Goal: Information Seeking & Learning: Learn about a topic

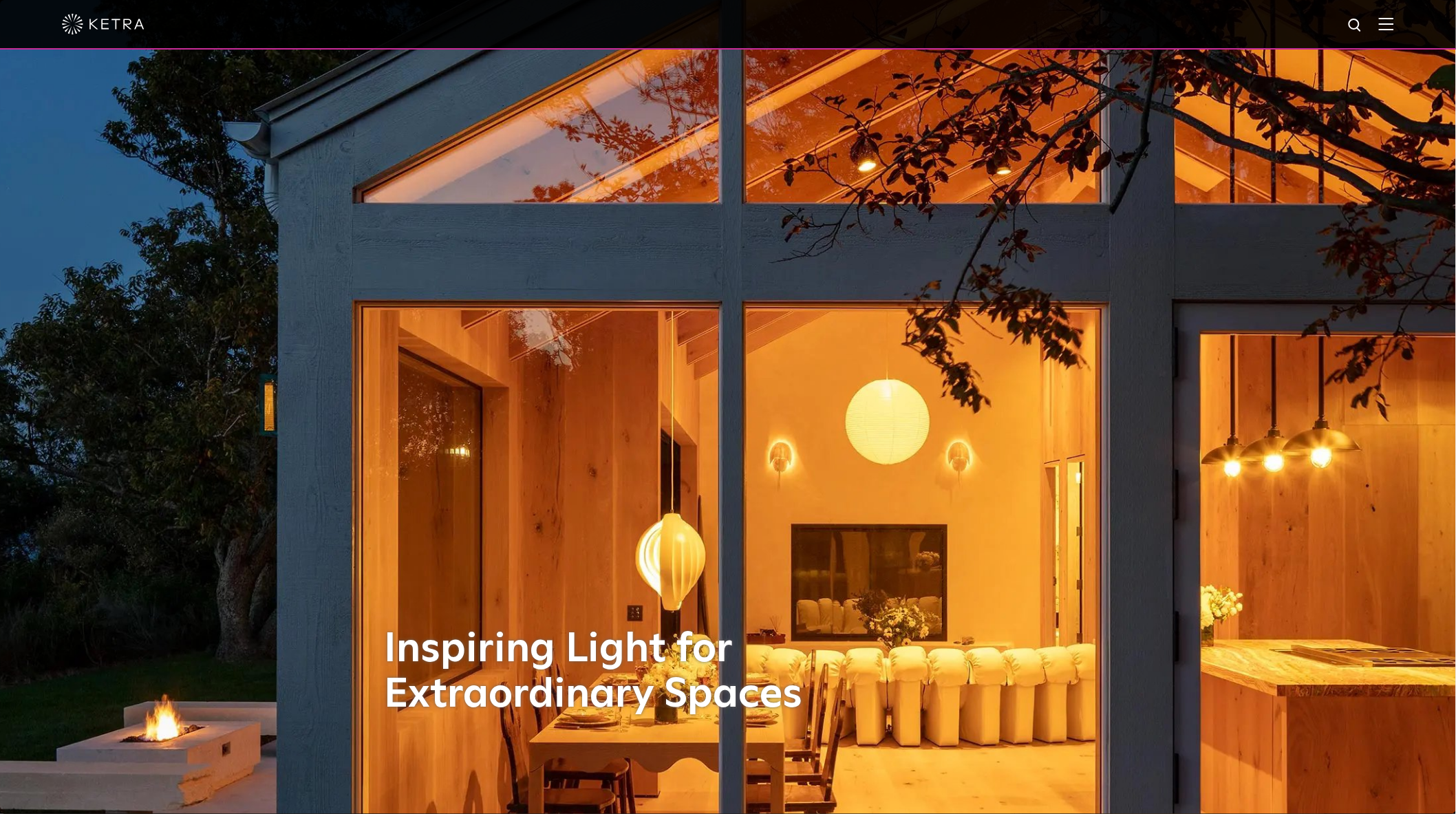
click at [1394, 31] on span at bounding box center [1387, 24] width 15 height 14
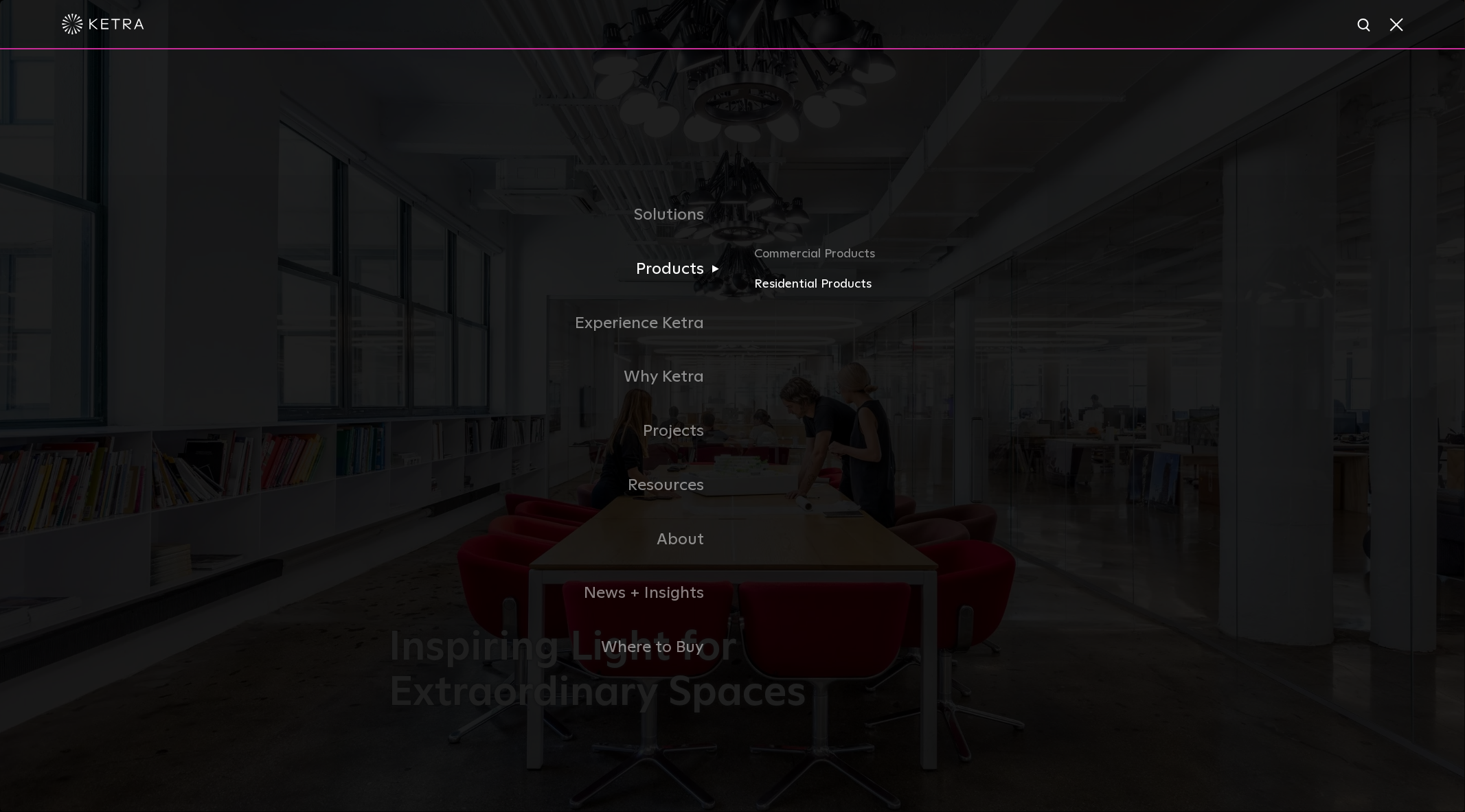
click at [806, 280] on link "Residential Products" at bounding box center [914, 285] width 321 height 20
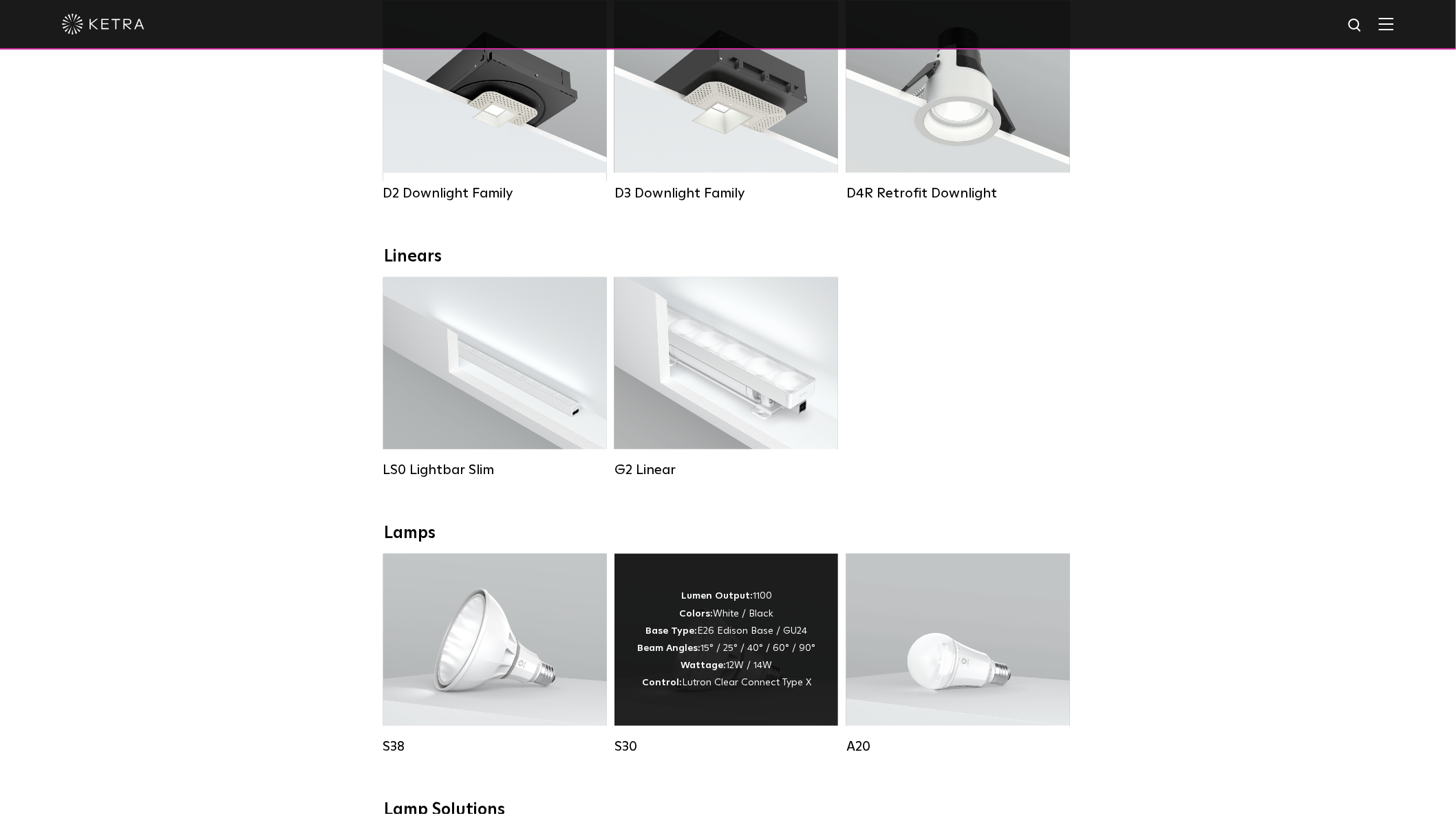
scroll to position [535, 0]
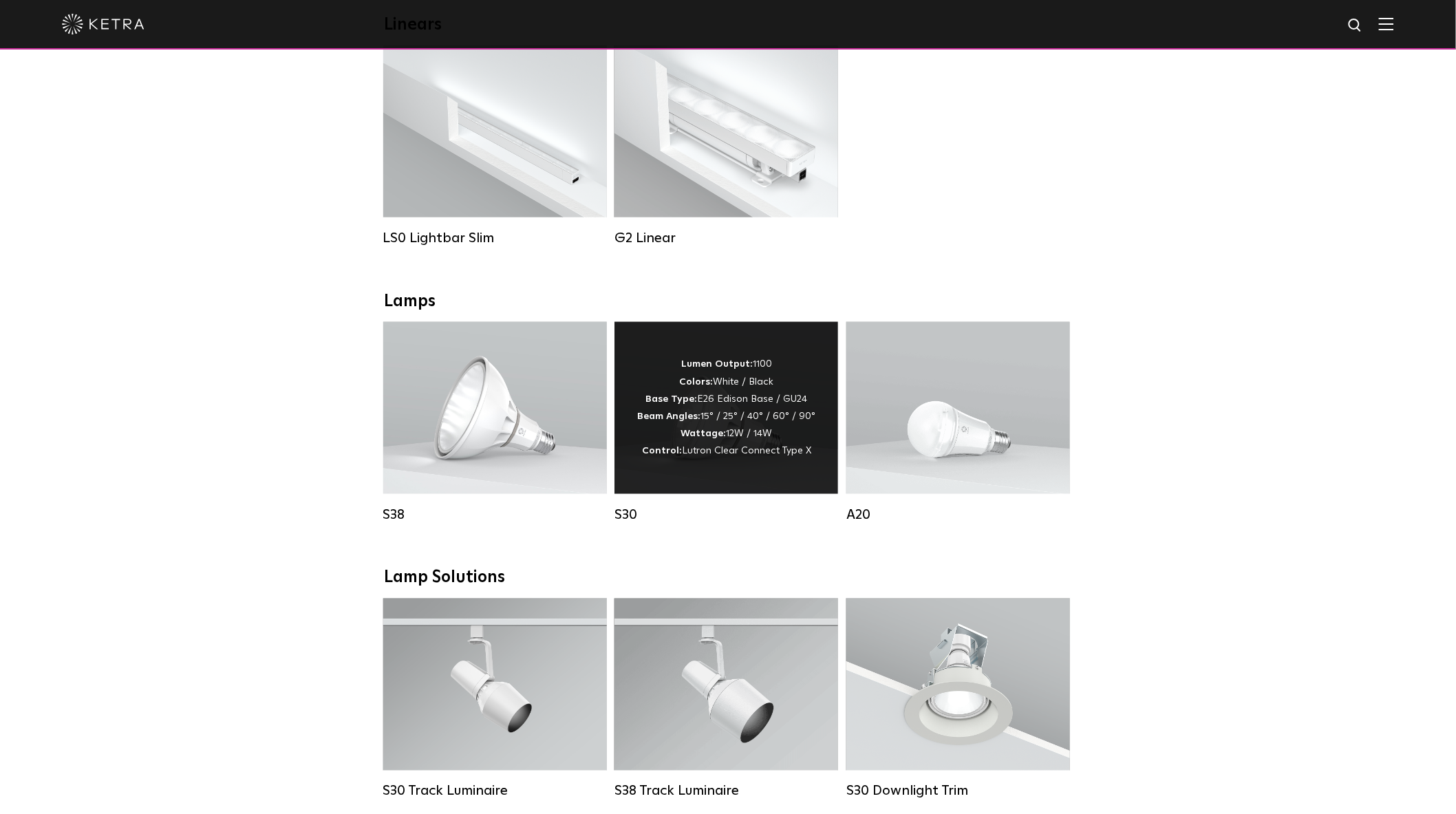
click at [732, 423] on div "Lumen Output: 1100 Colors: White / Black Base Type: E26 Edison Base / GU24 Beam…" at bounding box center [726, 408] width 178 height 104
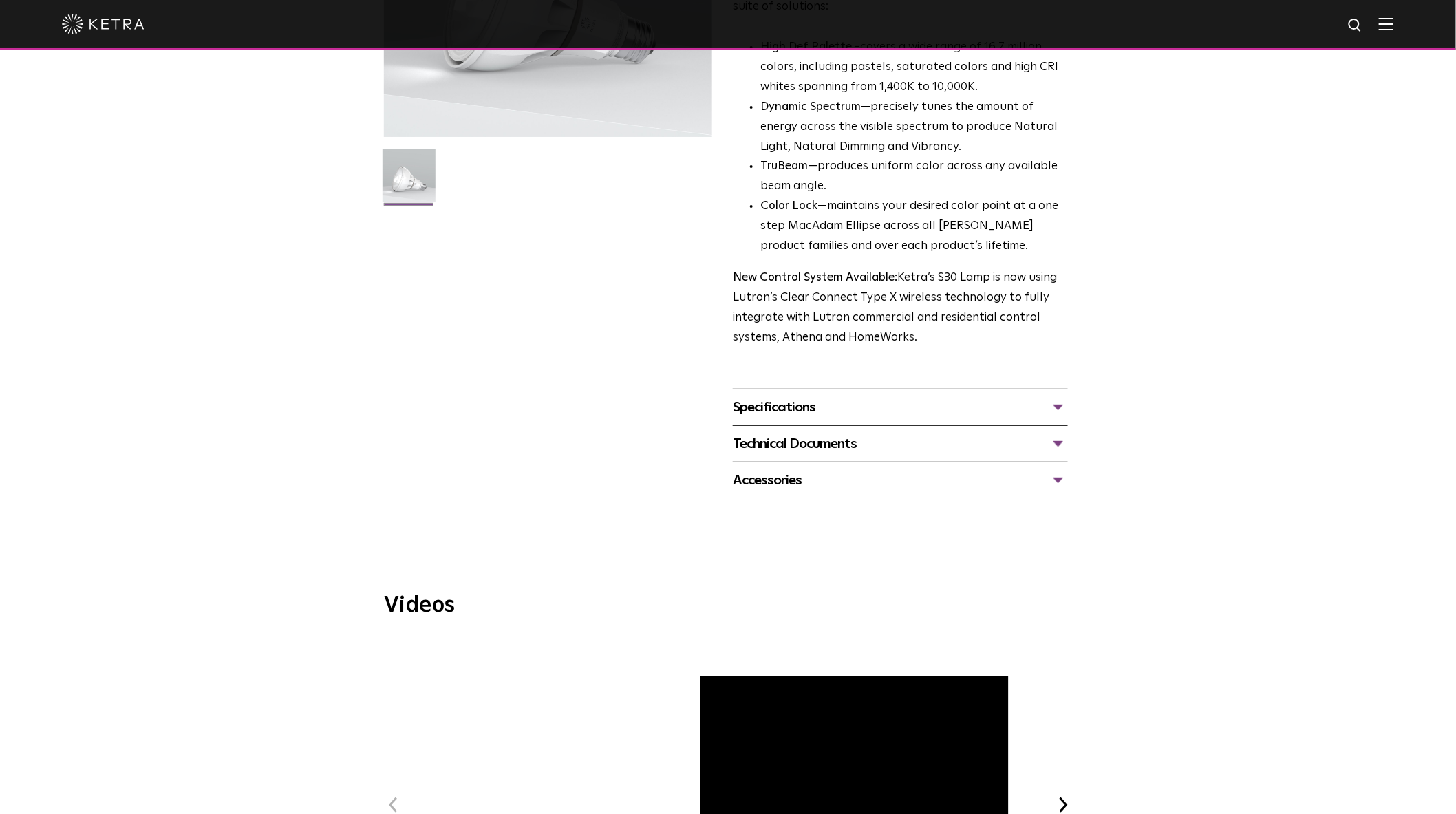
scroll to position [382, 0]
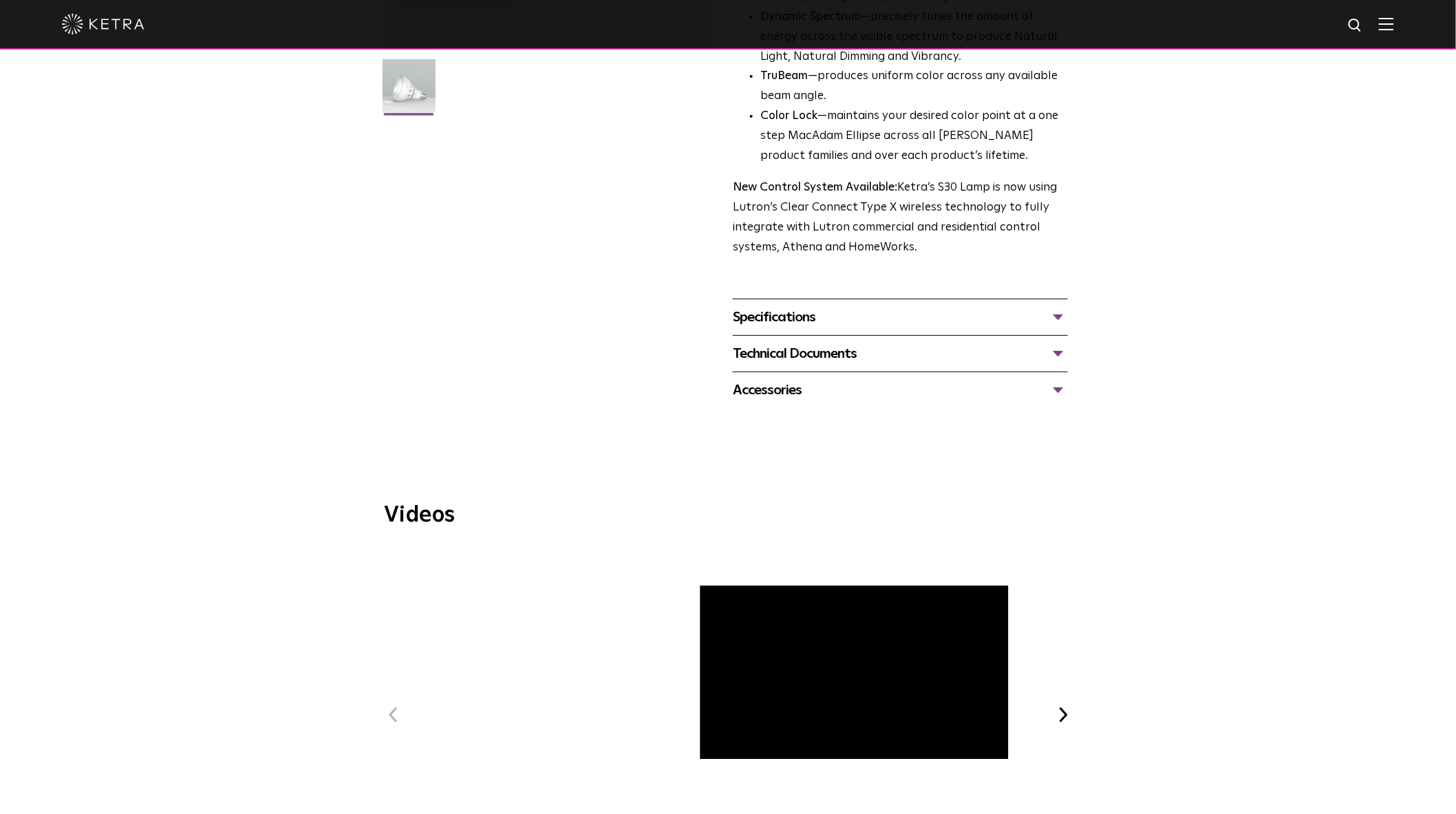
click at [1056, 319] on div "Specifications" at bounding box center [900, 317] width 335 height 22
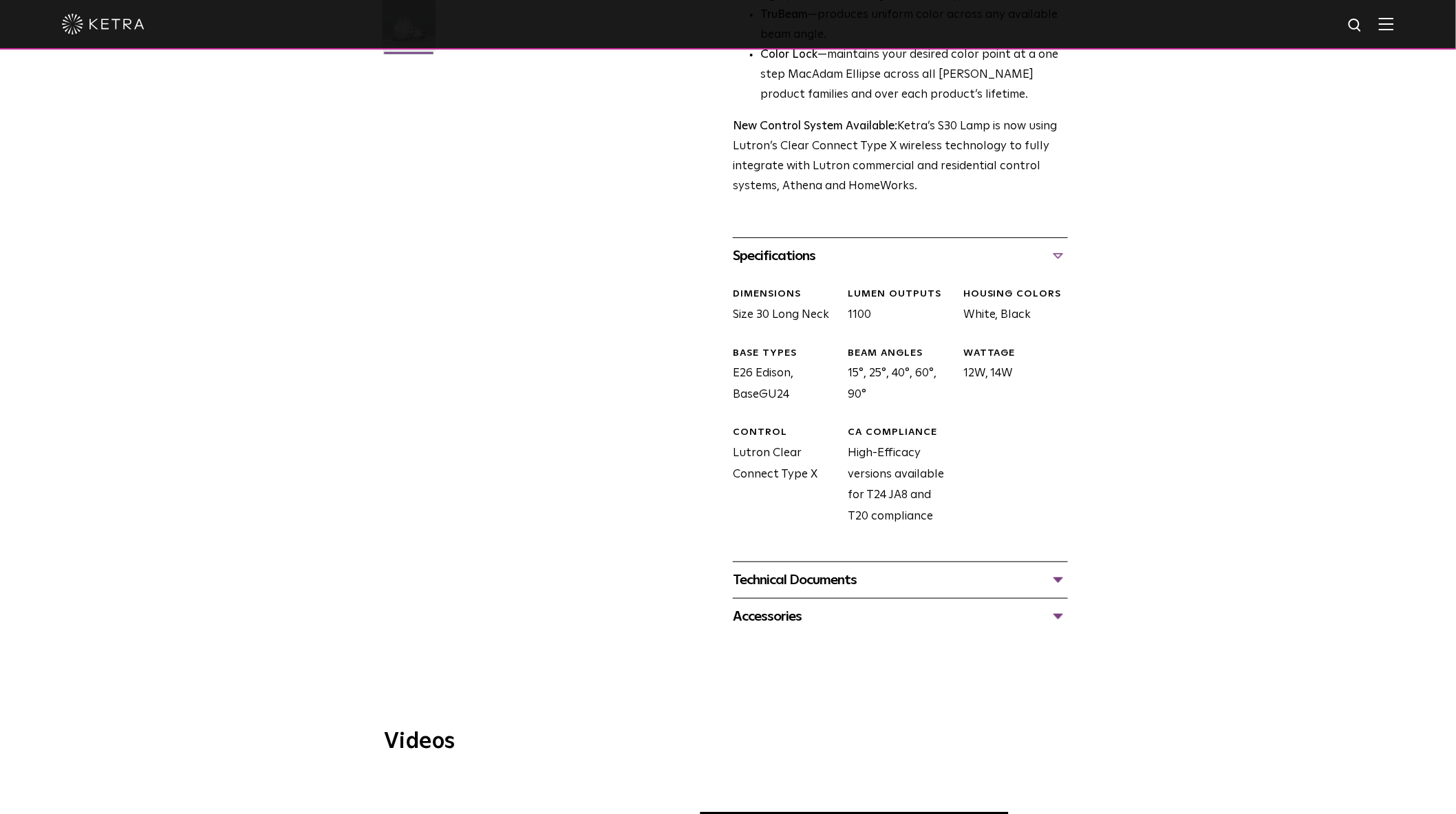
scroll to position [535, 0]
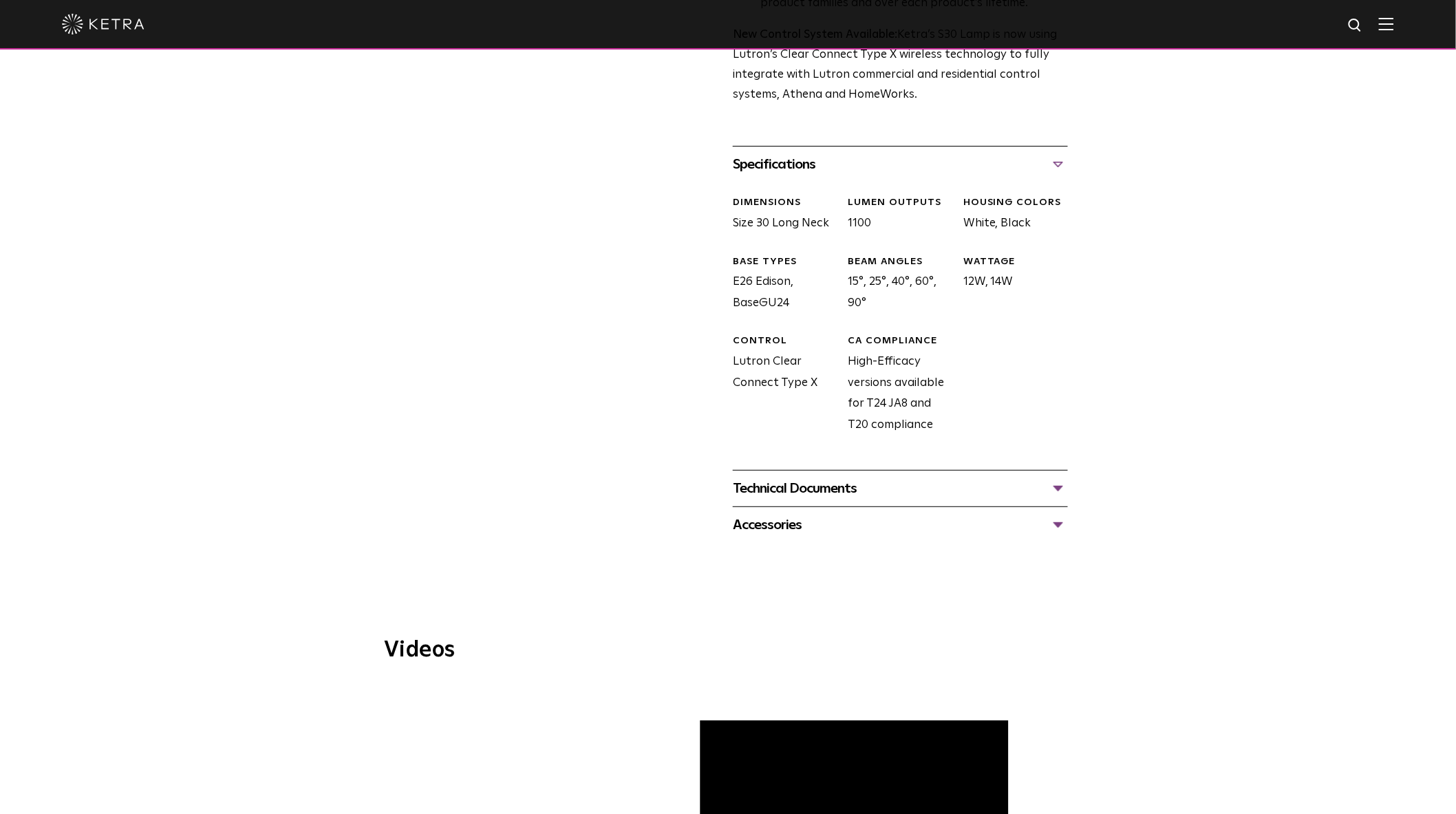
click at [1058, 486] on div "Technical Documents" at bounding box center [900, 488] width 335 height 22
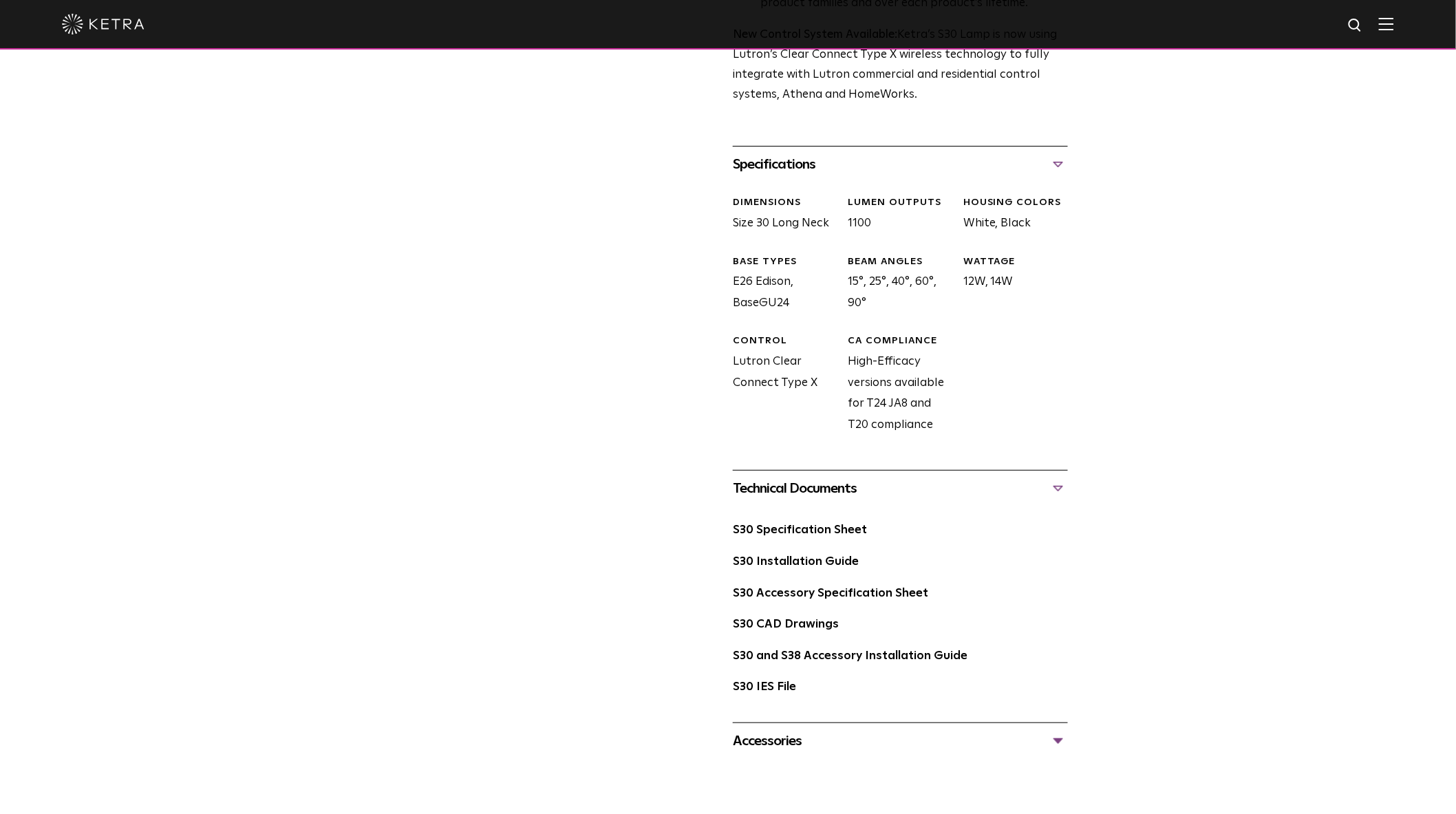
click at [1058, 486] on div "Technical Documents" at bounding box center [900, 488] width 335 height 22
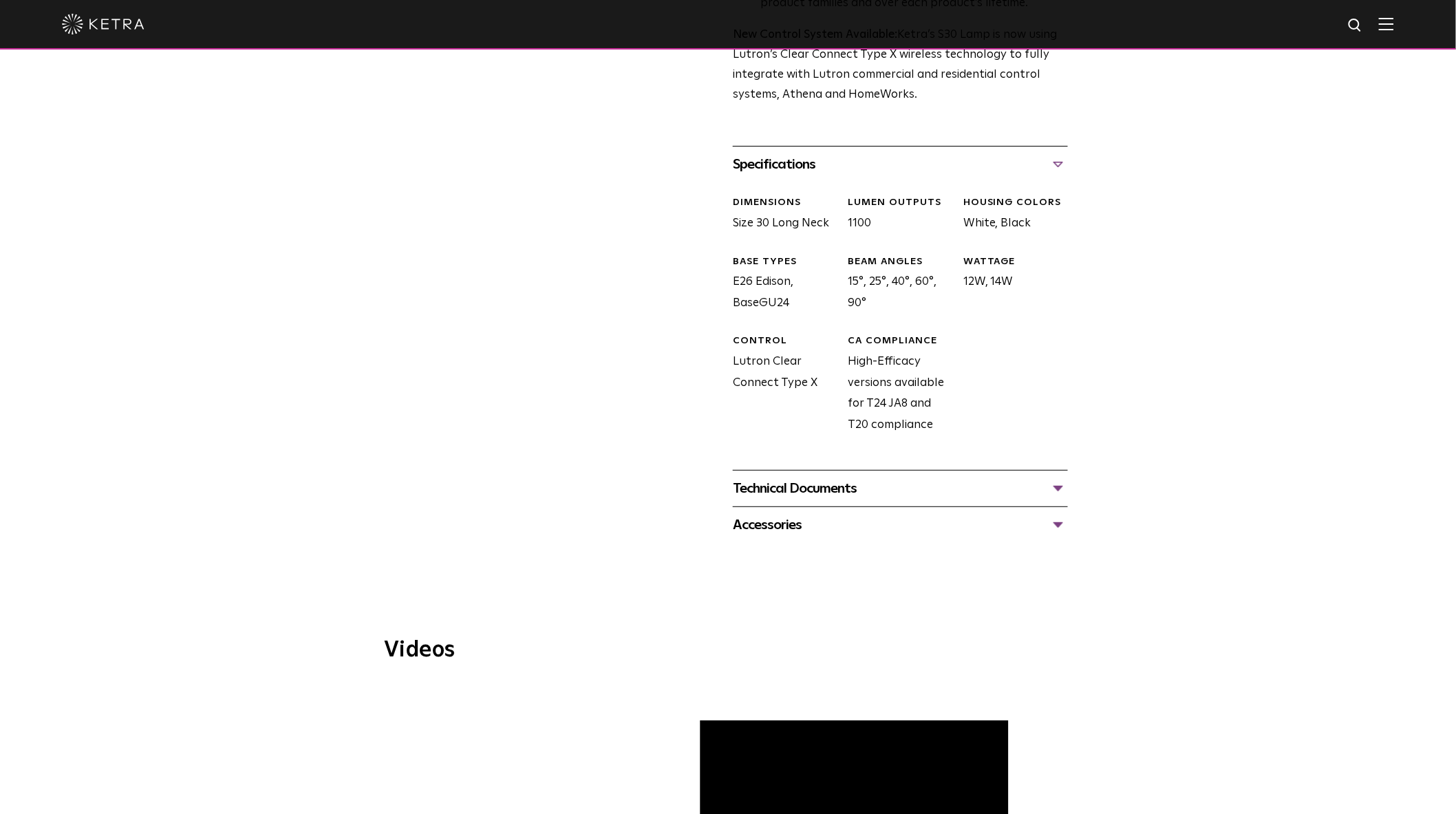
click at [1058, 527] on div "Accessories" at bounding box center [900, 525] width 335 height 22
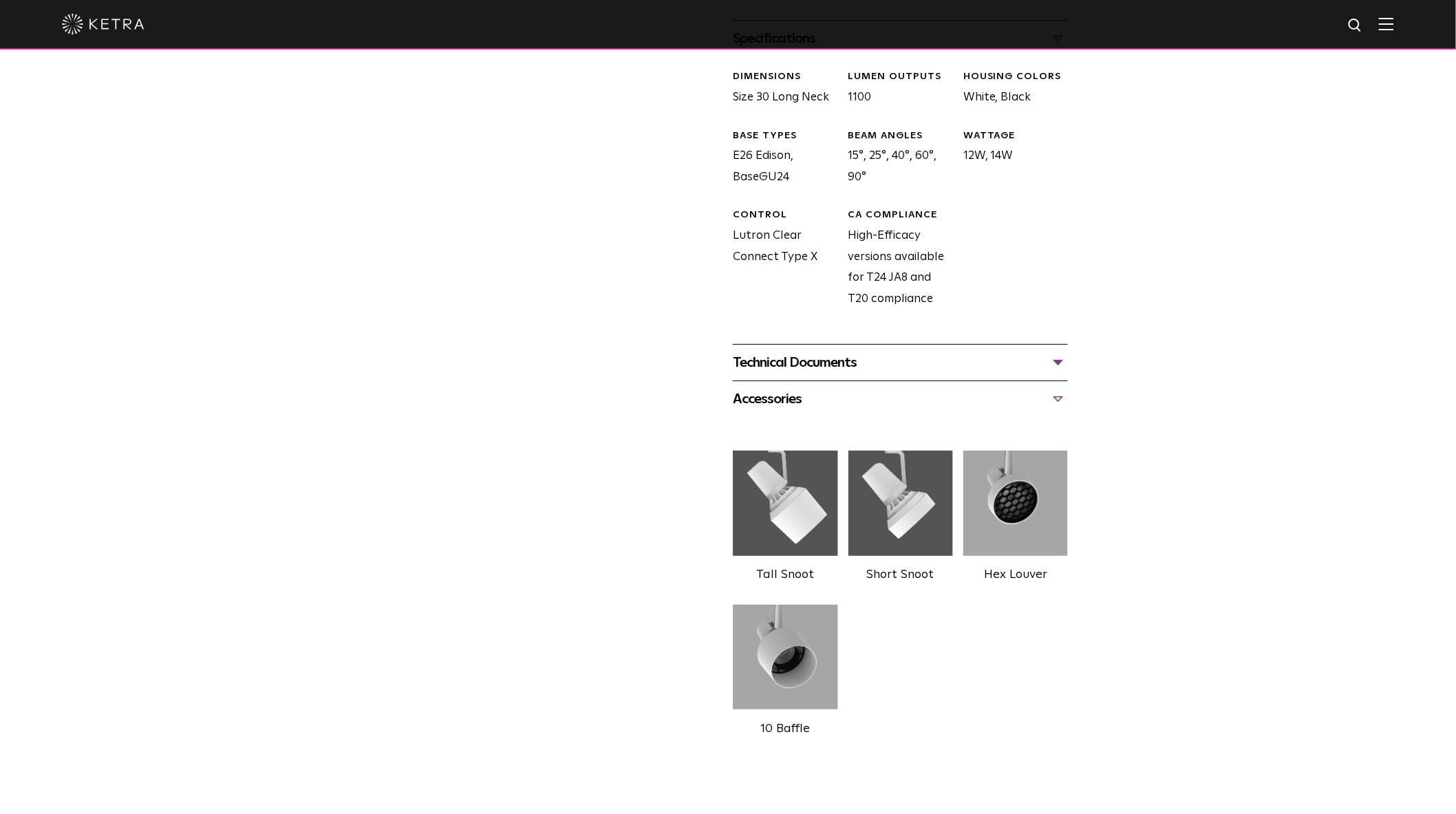
scroll to position [688, 0]
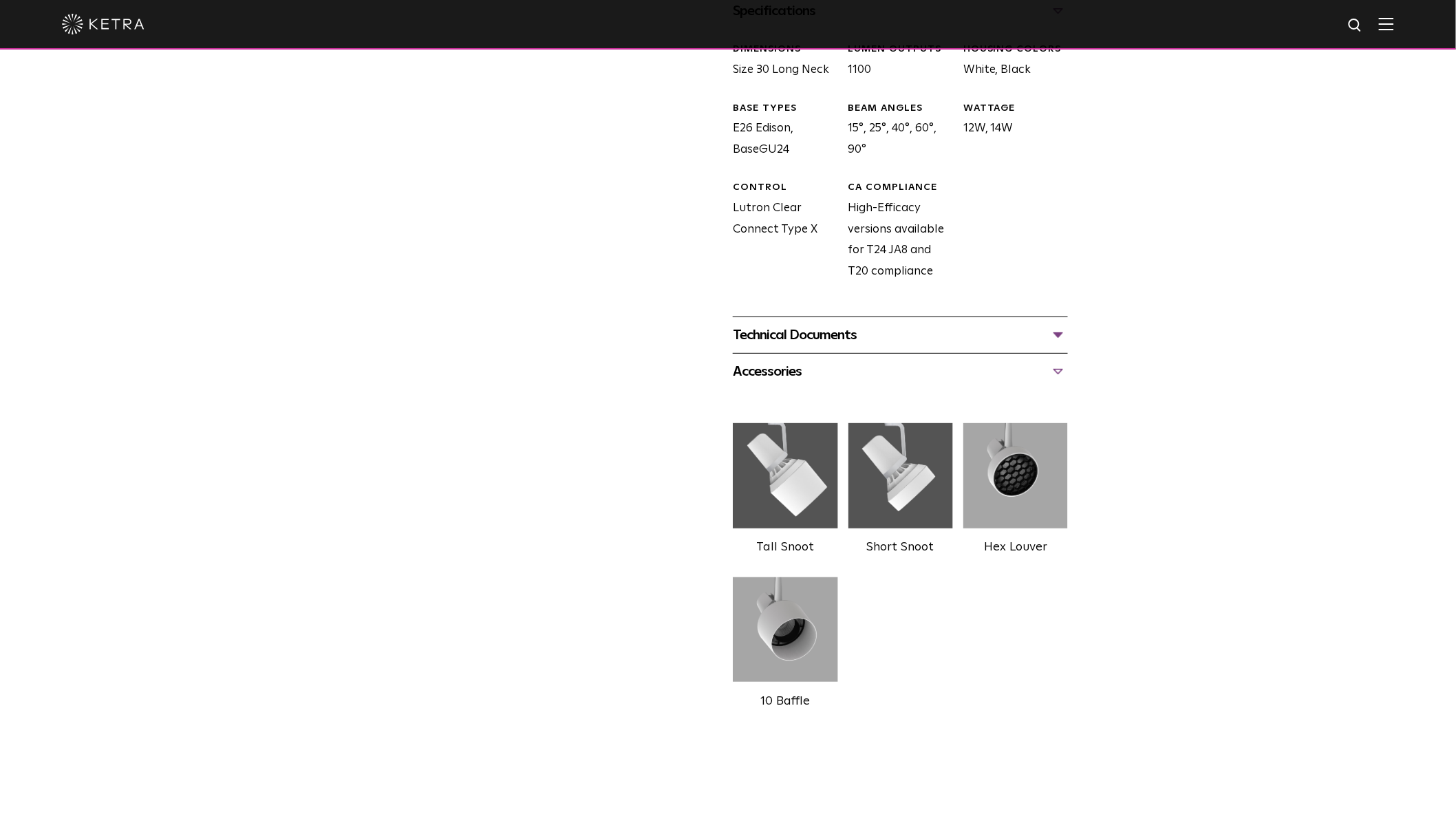
click at [1057, 374] on div "Accessories" at bounding box center [900, 371] width 335 height 22
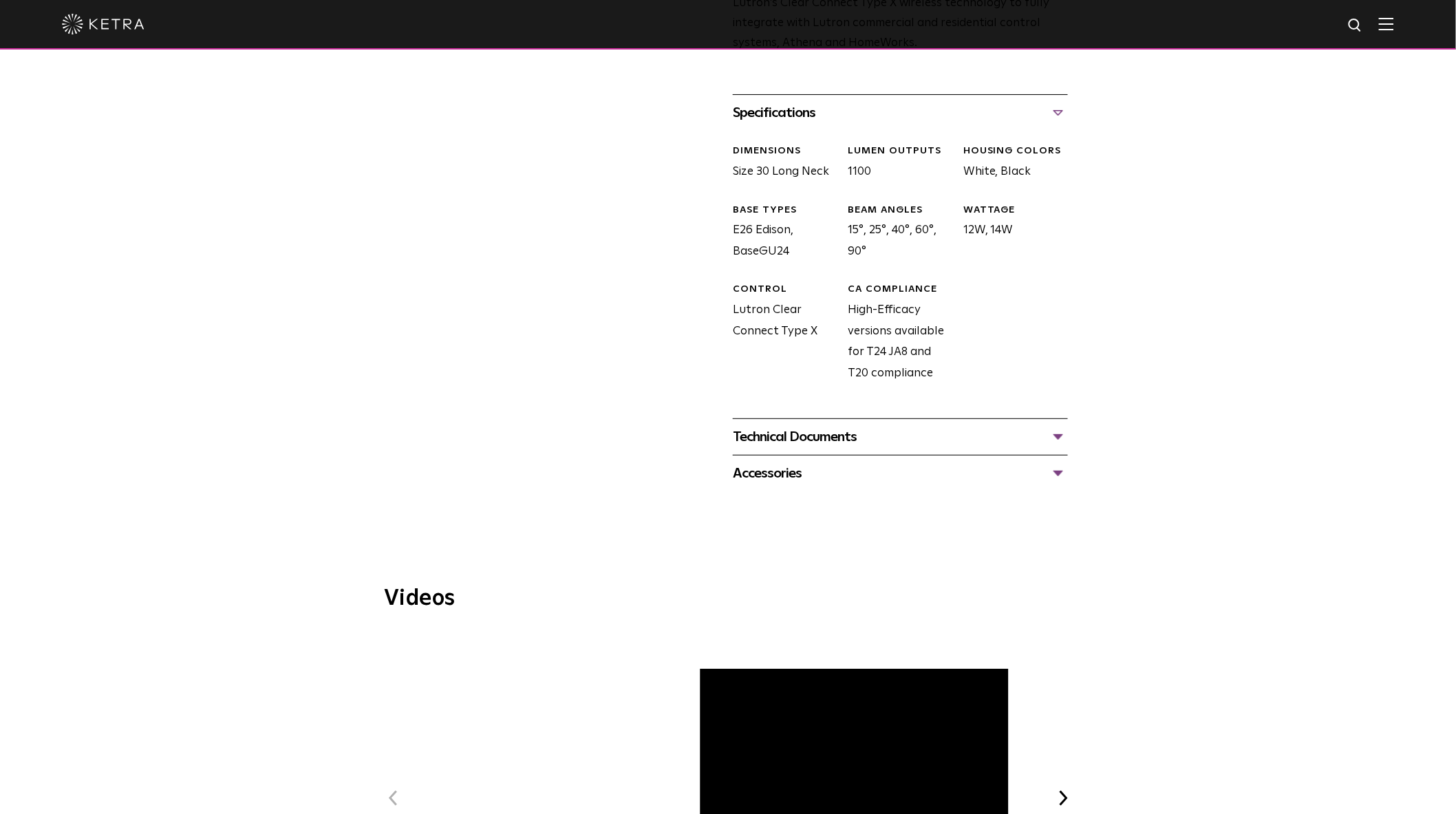
scroll to position [611, 0]
